Goal: Check status: Check status

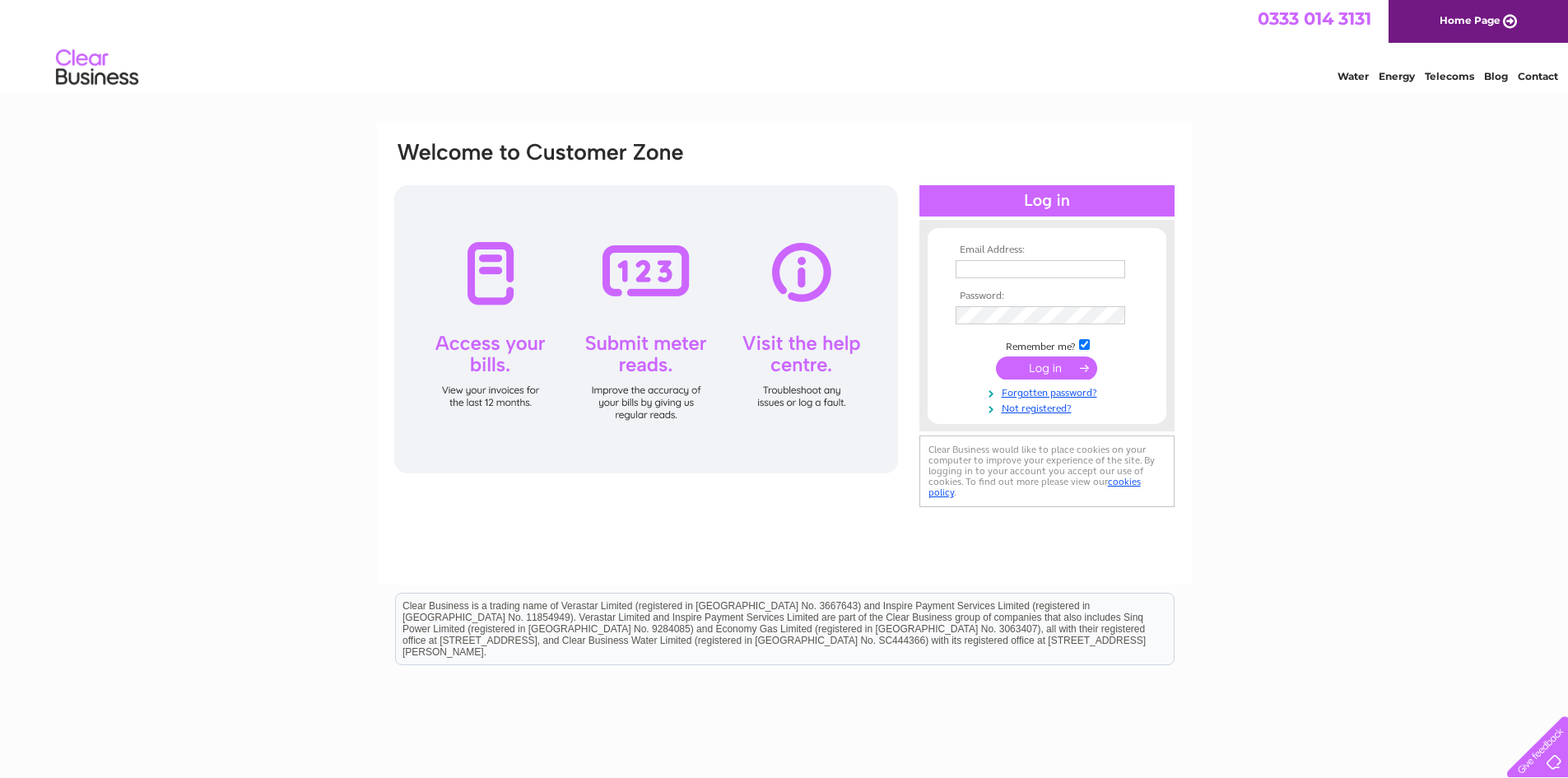
type input "[EMAIL_ADDRESS][DOMAIN_NAME]"
click at [1036, 365] on input "submit" at bounding box center [1046, 368] width 101 height 23
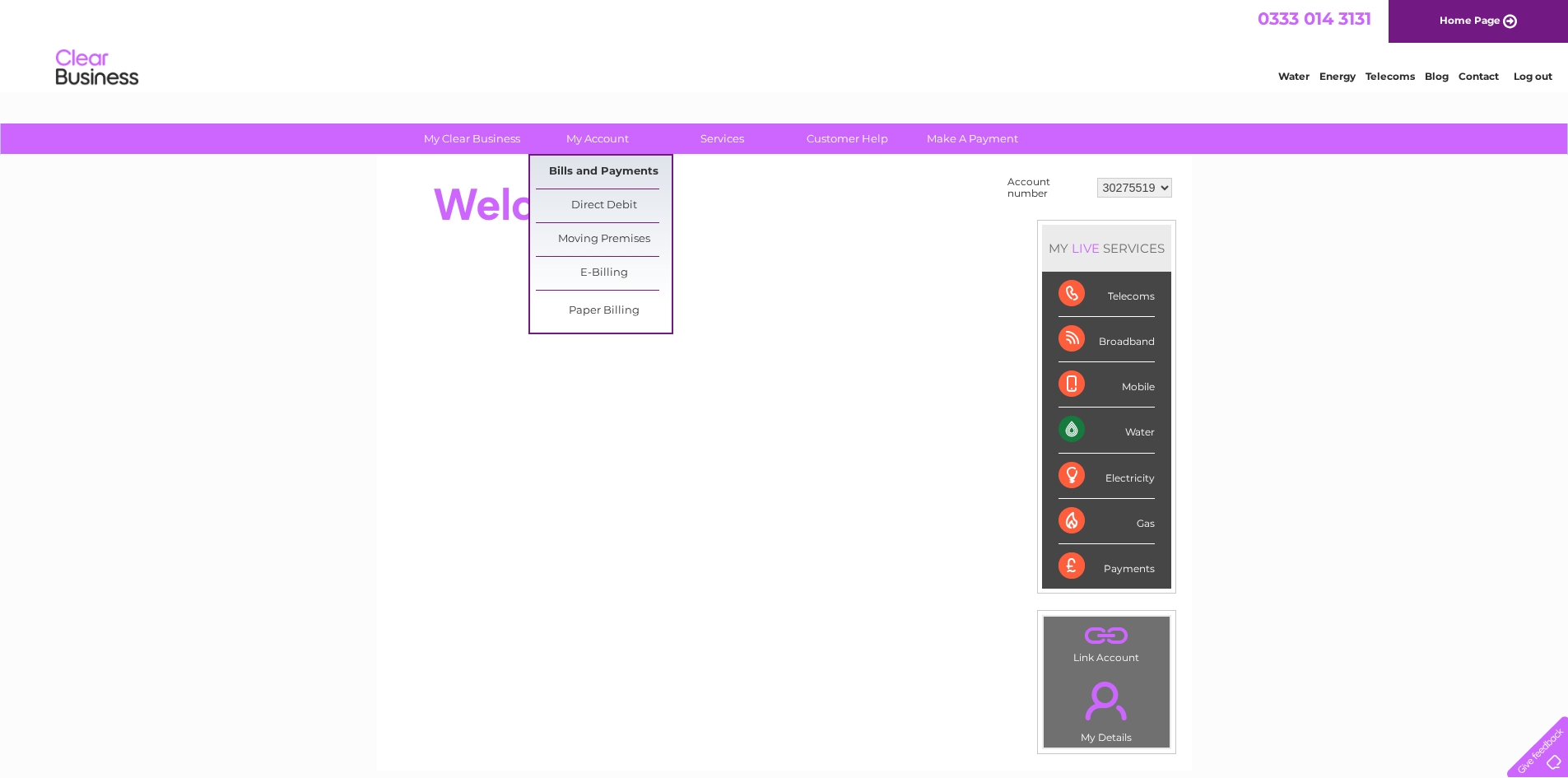
click at [592, 170] on link "Bills and Payments" at bounding box center [604, 171] width 136 height 33
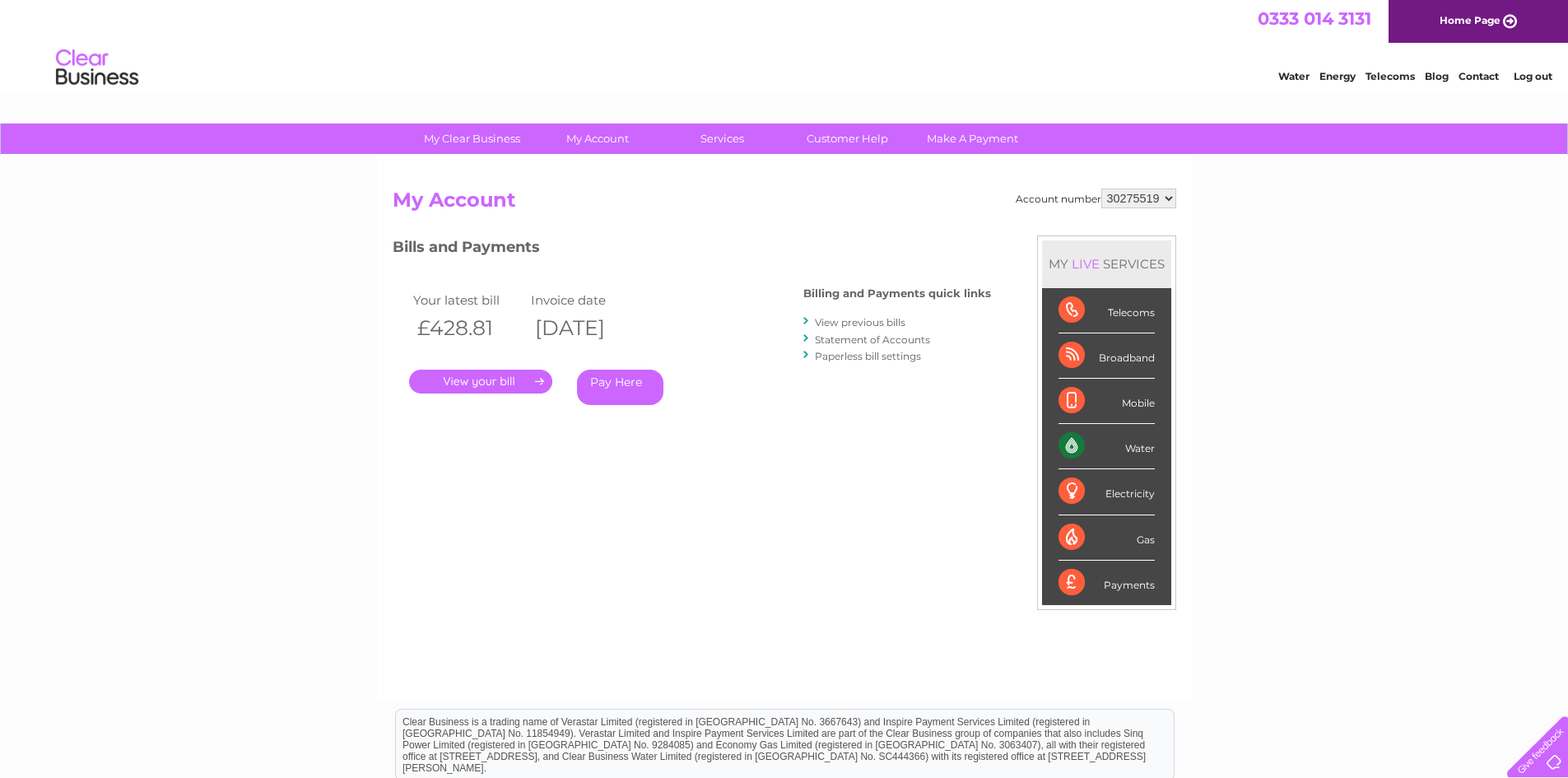
click at [473, 381] on link "." at bounding box center [481, 381] width 143 height 24
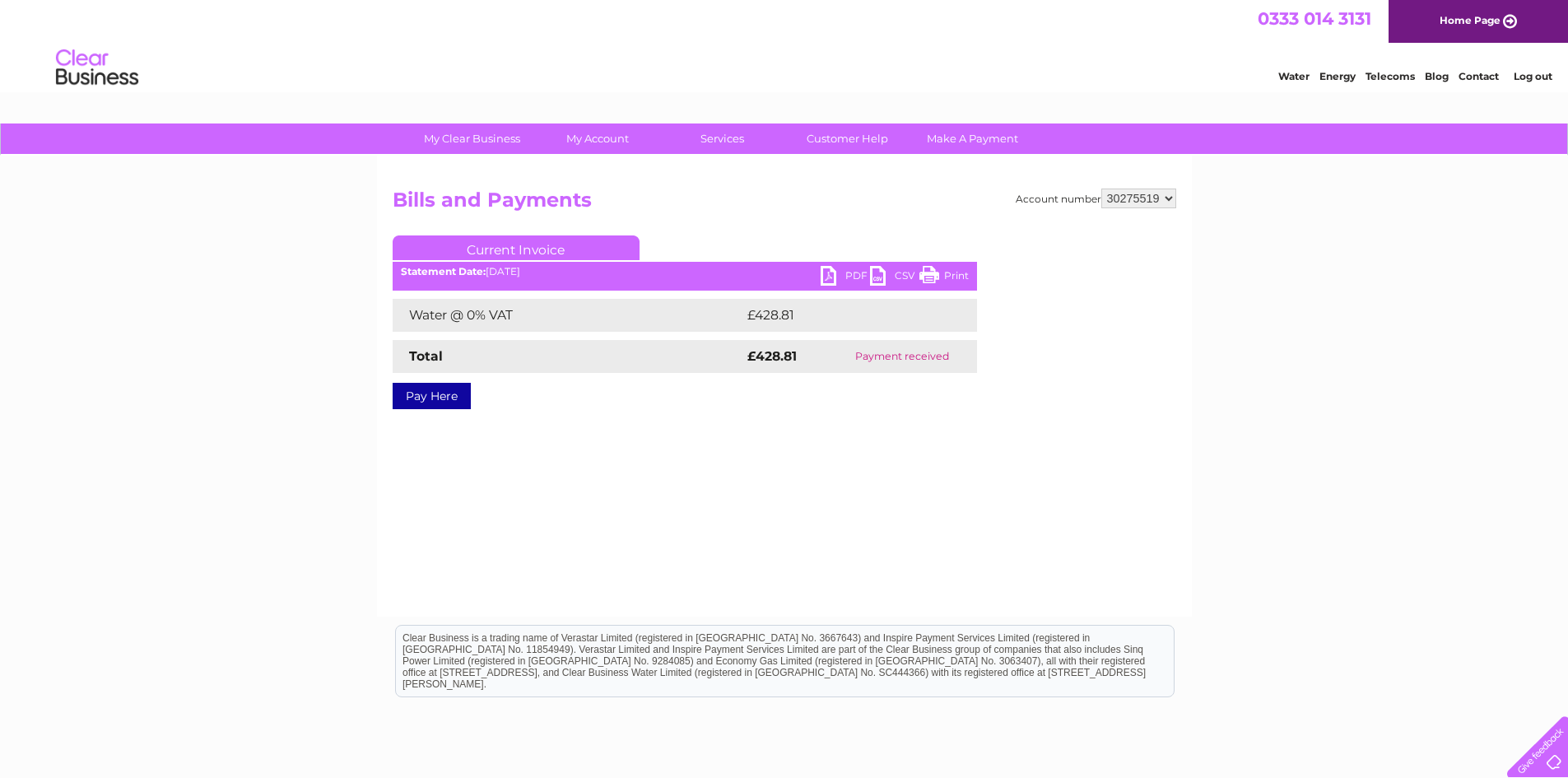
click at [1533, 79] on link "Log out" at bounding box center [1533, 75] width 39 height 12
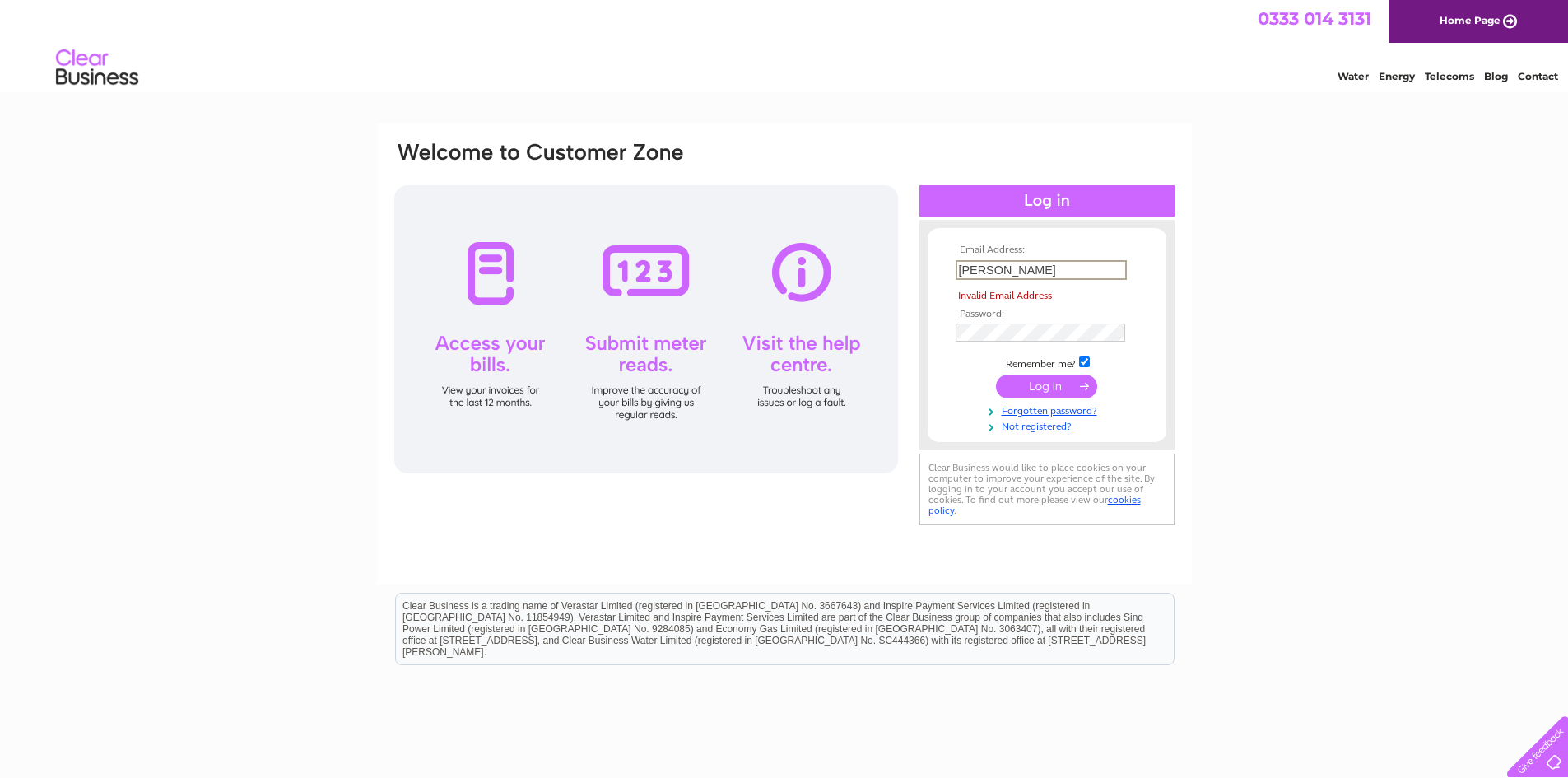
type input "frank.newton@regalead.co.uk"
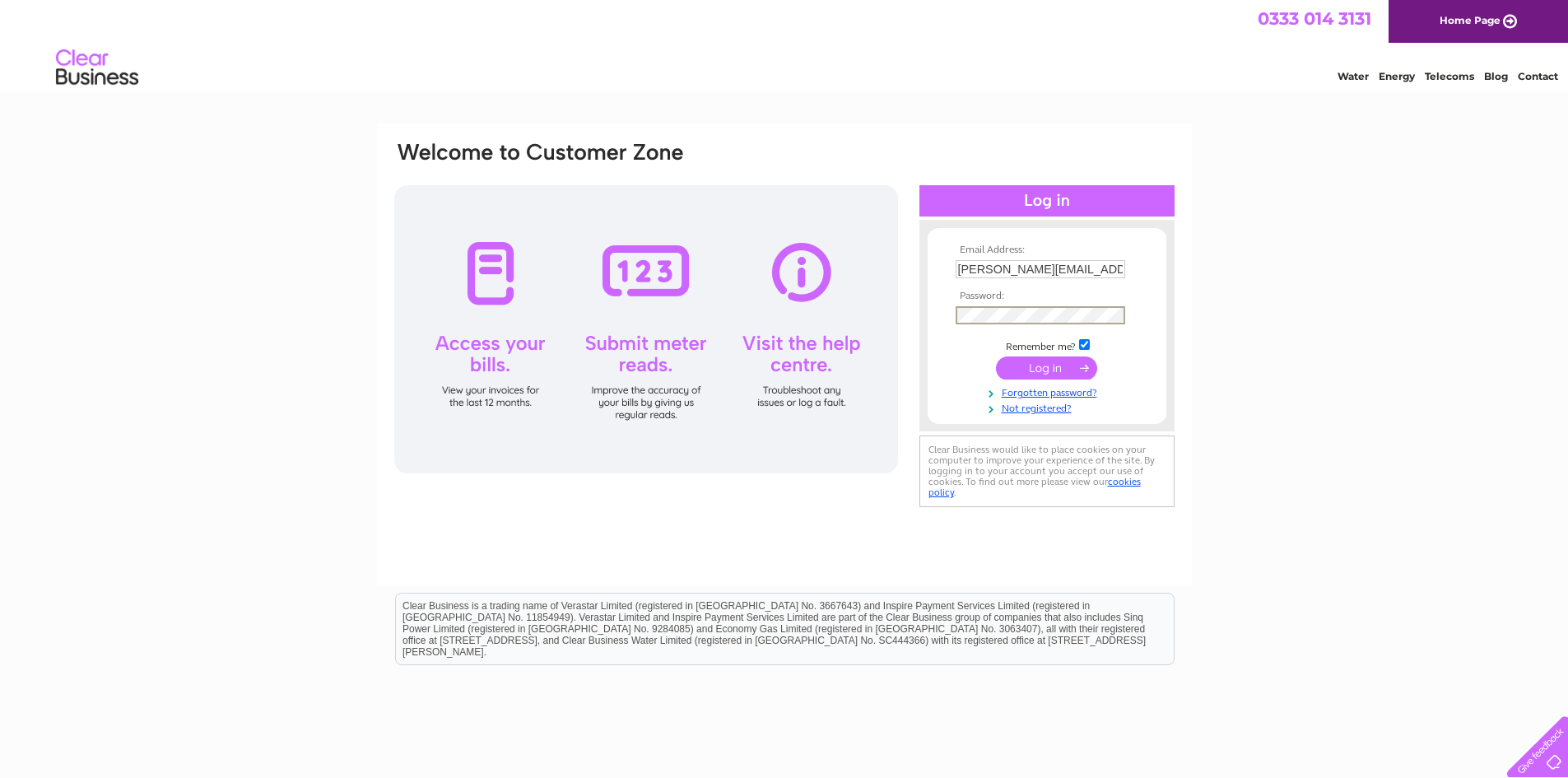
click at [891, 319] on div "Email Address: frank.newton@regalead.co.uk Password:" at bounding box center [784, 326] width 784 height 371
click at [1012, 370] on input "submit" at bounding box center [1046, 368] width 101 height 23
click at [1034, 369] on input "submit" at bounding box center [1046, 368] width 101 height 23
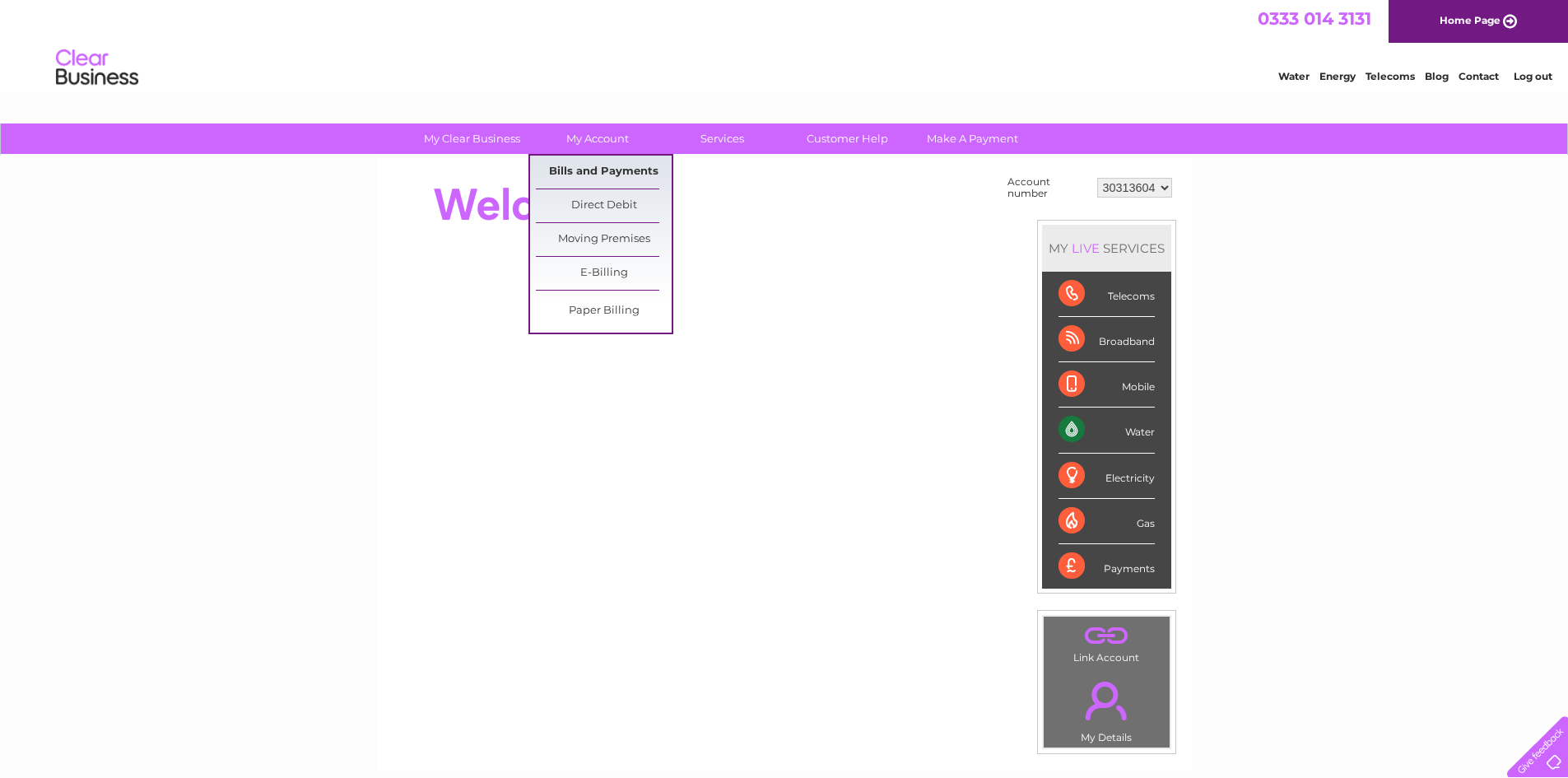
click at [597, 161] on link "Bills and Payments" at bounding box center [604, 171] width 136 height 33
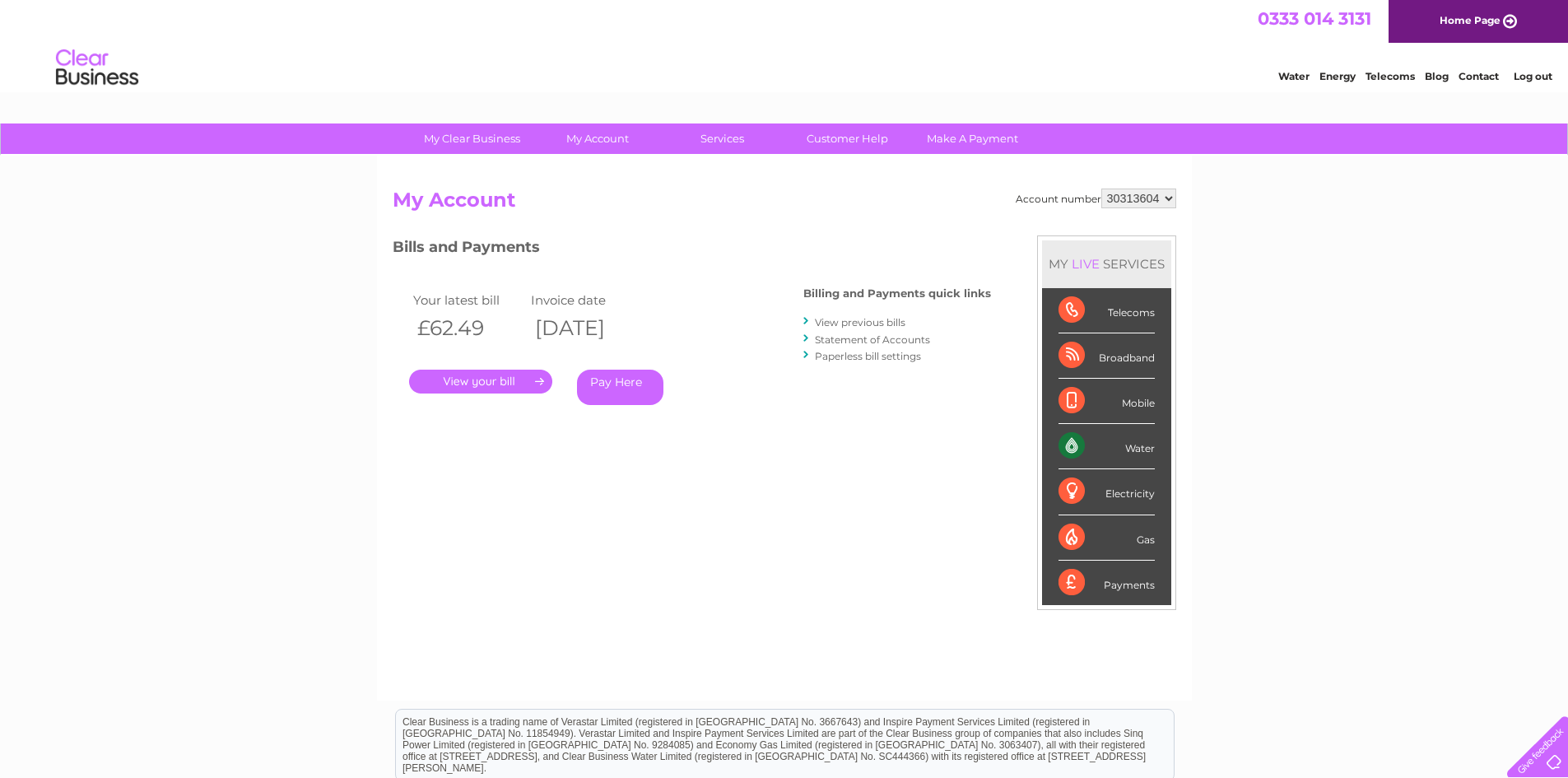
click at [482, 385] on link "." at bounding box center [481, 381] width 143 height 24
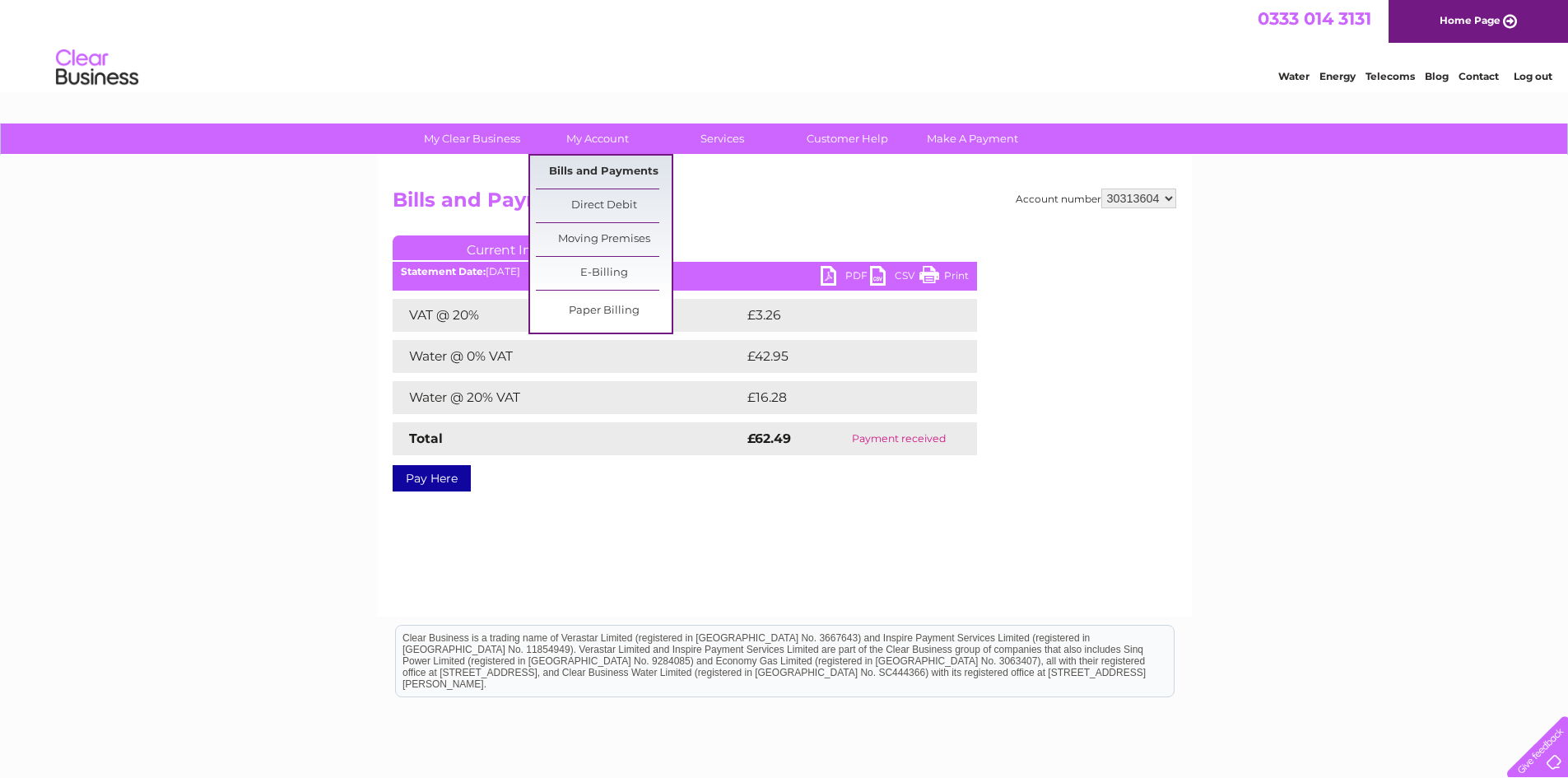
click at [604, 172] on link "Bills and Payments" at bounding box center [604, 171] width 136 height 33
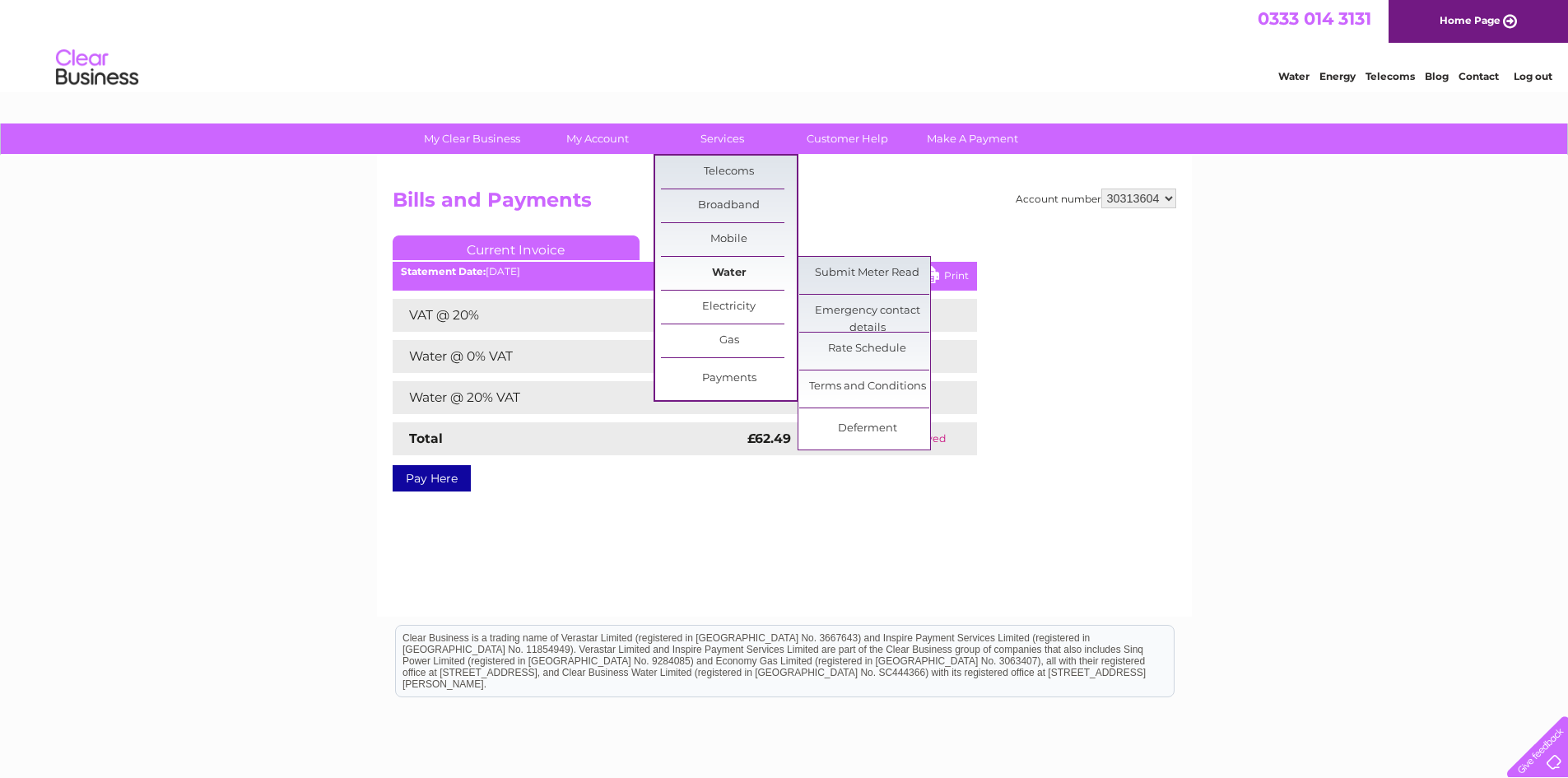
click at [727, 272] on link "Water" at bounding box center [728, 273] width 136 height 33
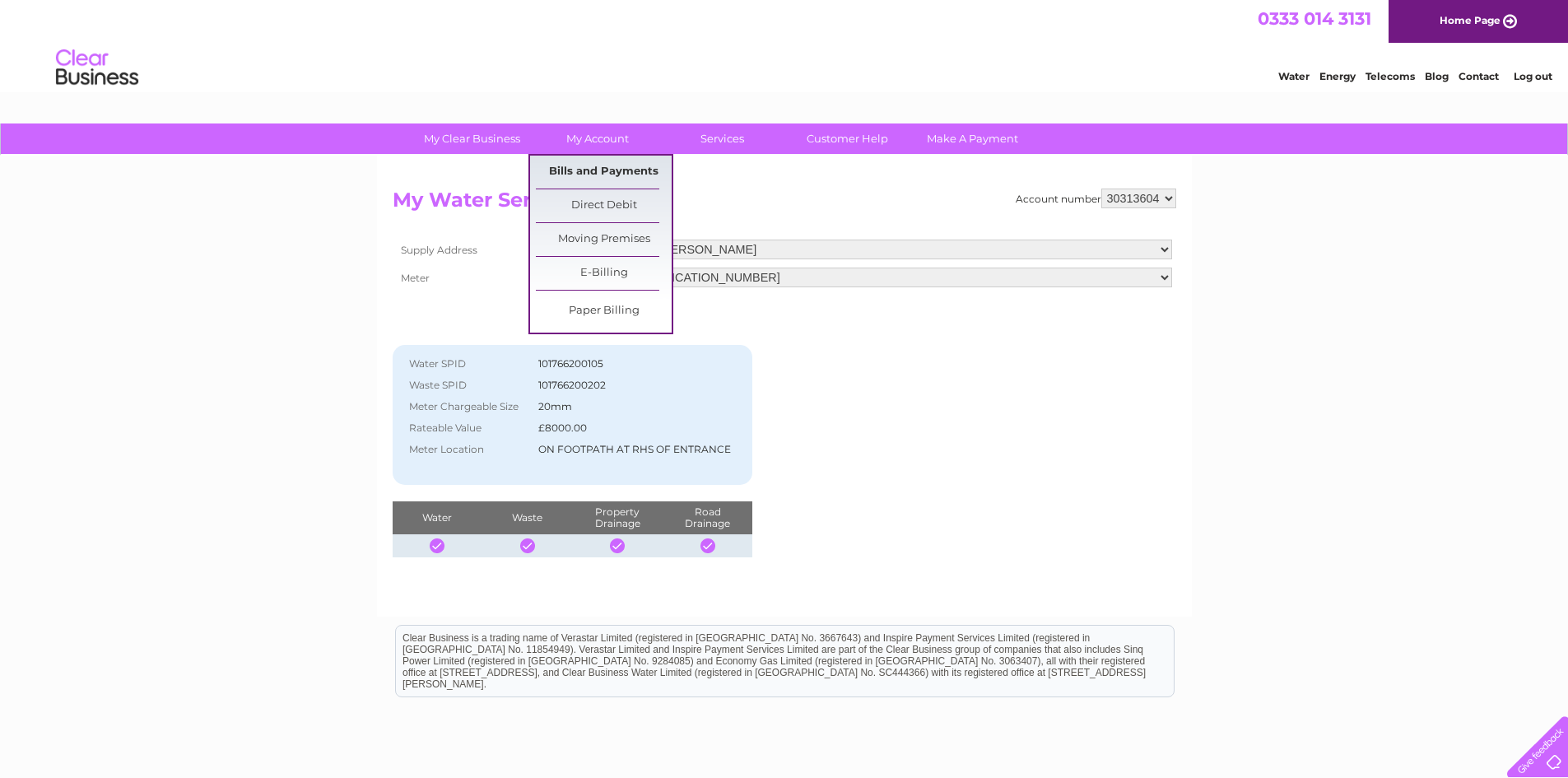
click at [598, 173] on link "Bills and Payments" at bounding box center [604, 171] width 136 height 33
click at [597, 168] on link "Bills and Payments" at bounding box center [604, 171] width 136 height 33
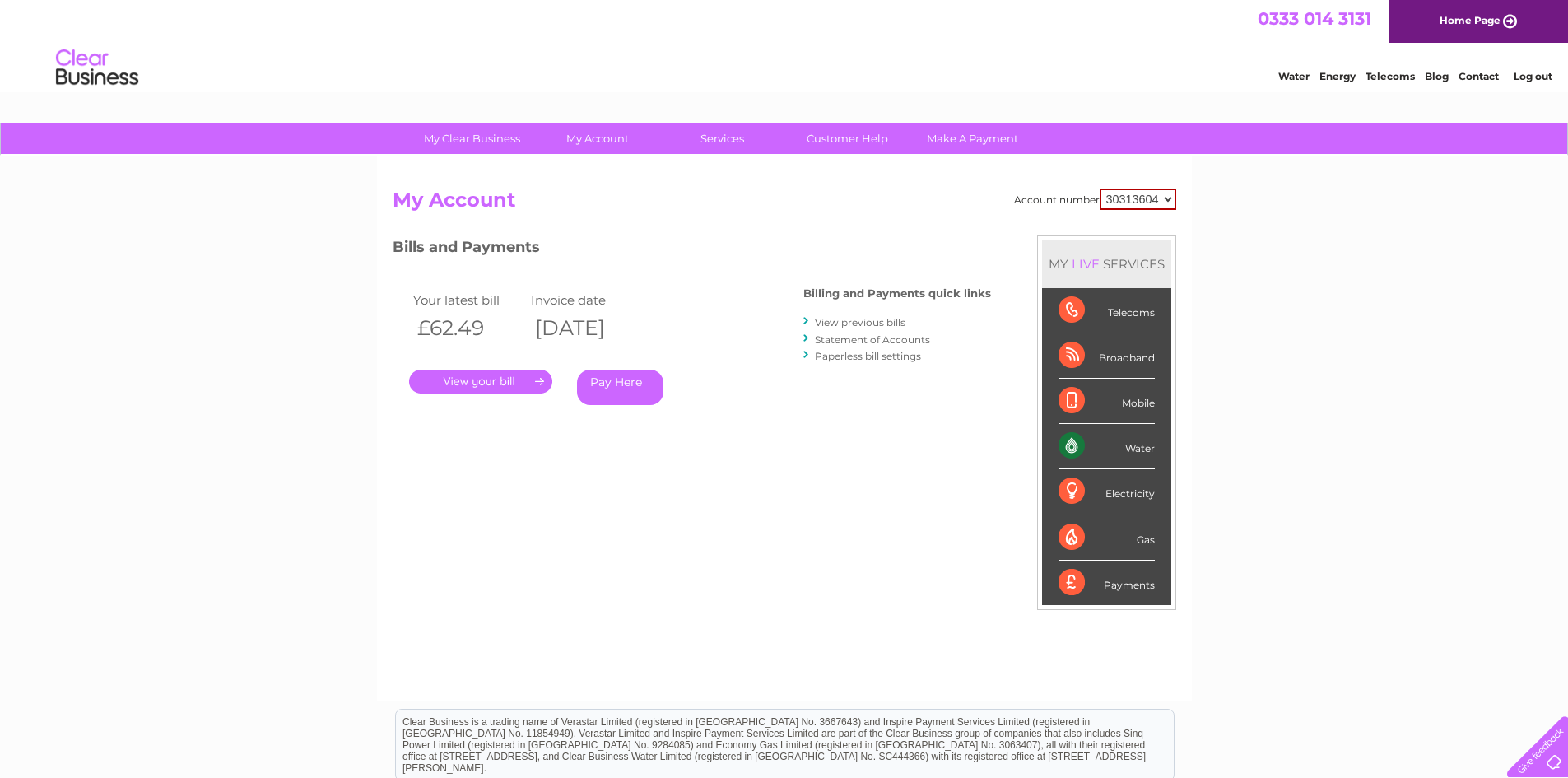
click at [805, 323] on div at bounding box center [807, 321] width 8 height 15
click at [841, 323] on link "View previous bills" at bounding box center [860, 322] width 90 height 12
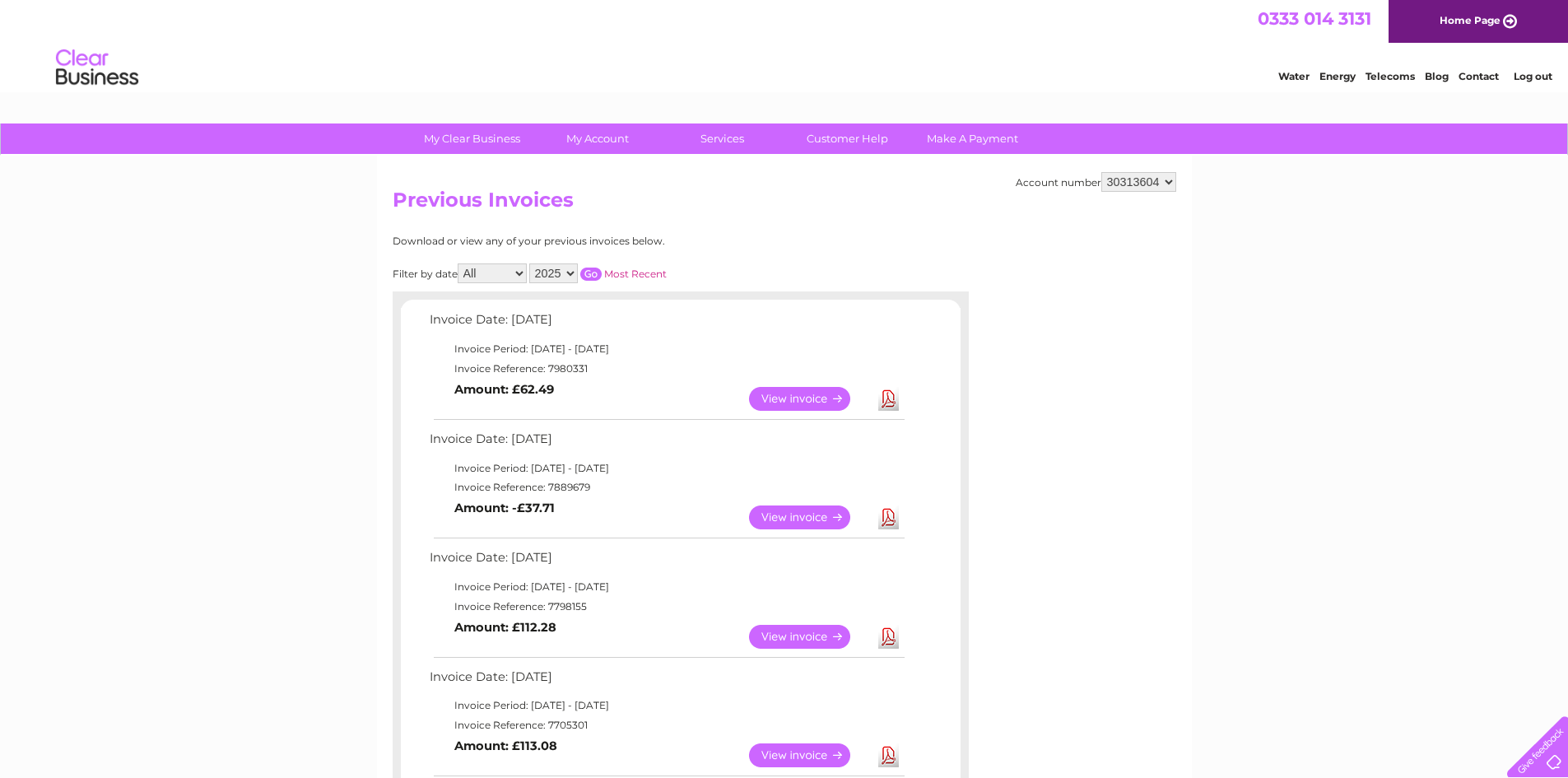
click at [1165, 179] on select "30313604" at bounding box center [1139, 182] width 75 height 20
click at [1164, 179] on select "30313604" at bounding box center [1139, 182] width 75 height 20
